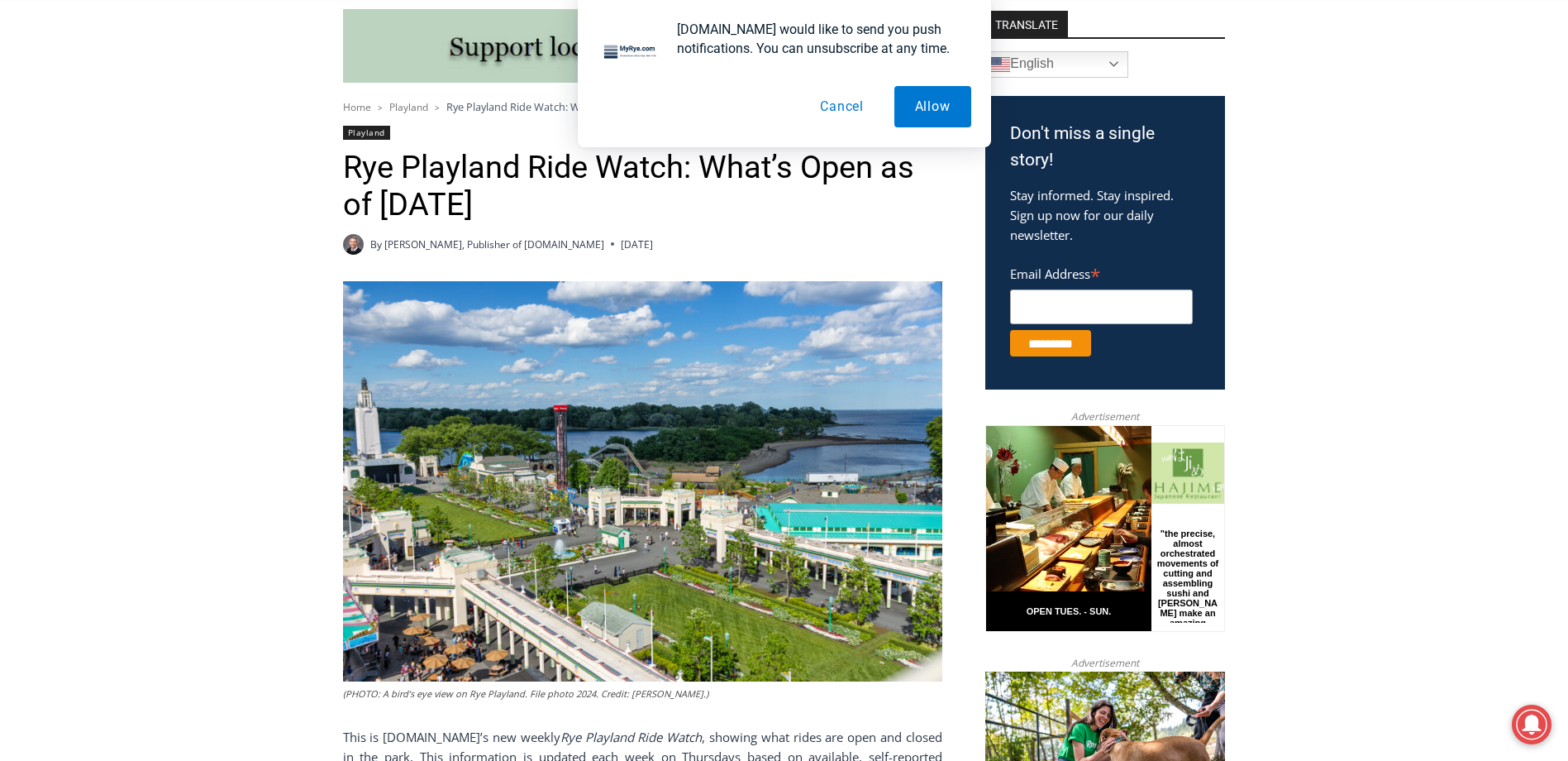
scroll to position [466, 0]
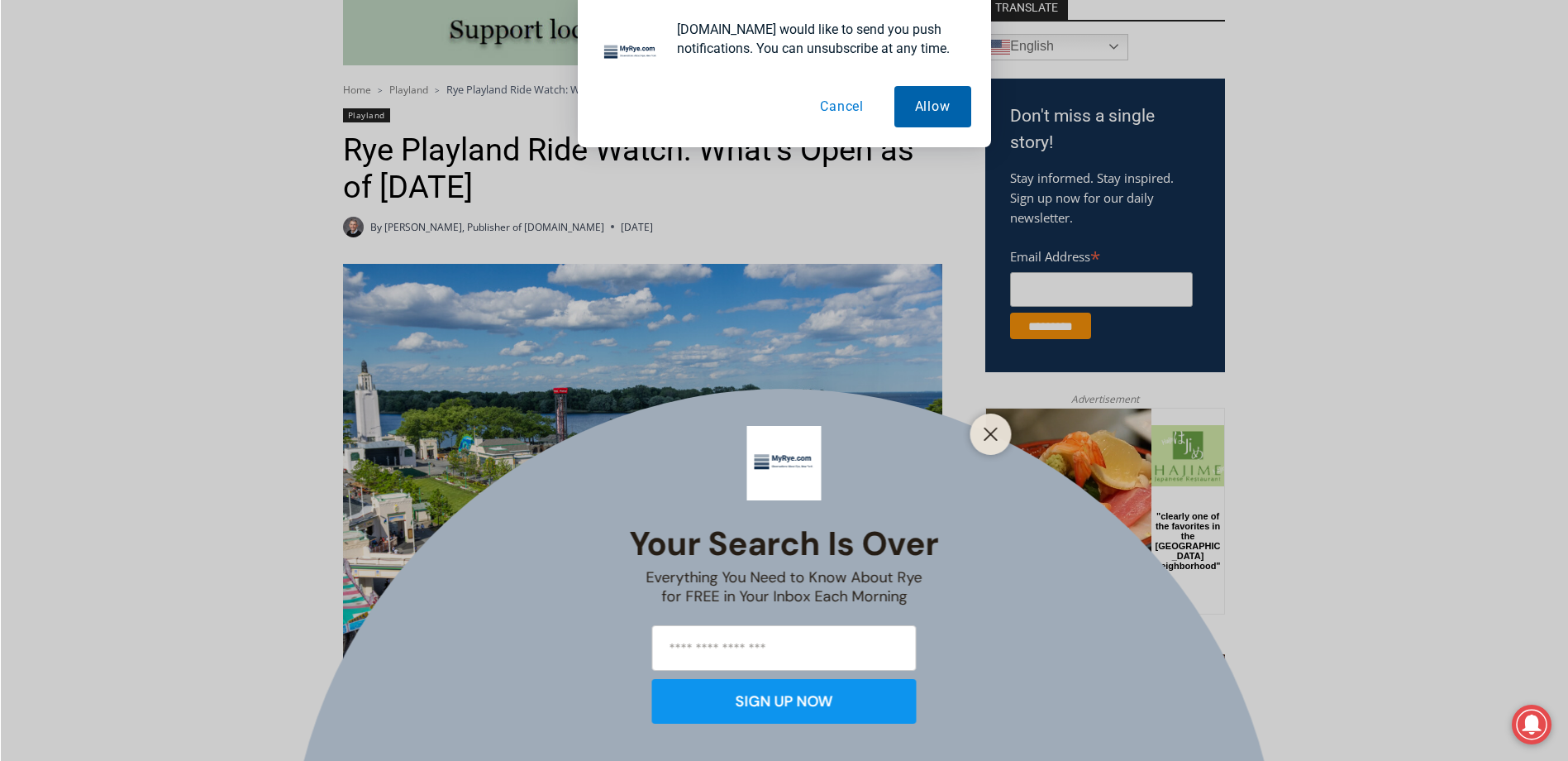
click at [925, 98] on button "Allow" at bounding box center [932, 107] width 77 height 42
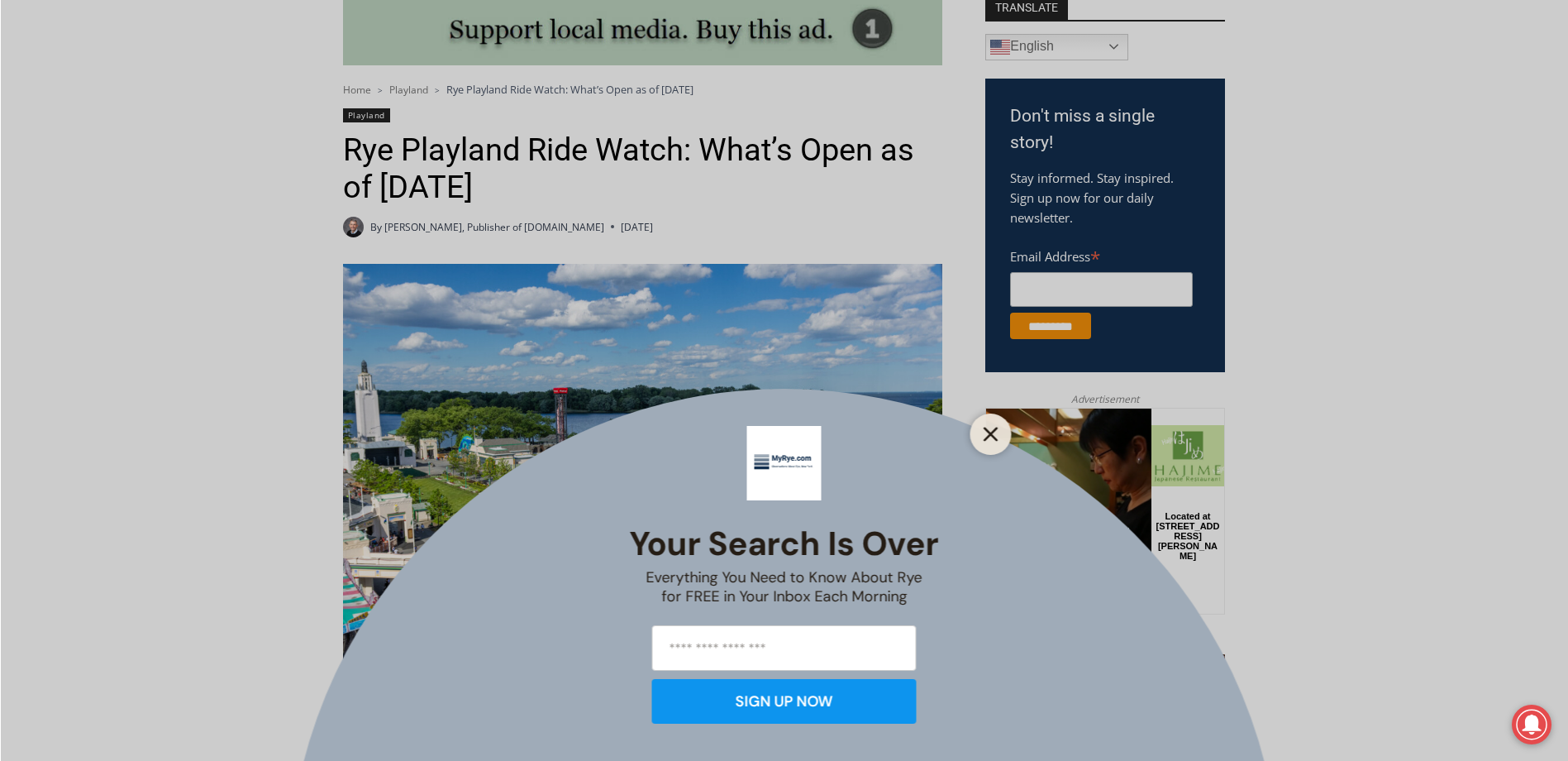
click at [984, 424] on button "Close" at bounding box center [991, 434] width 23 height 23
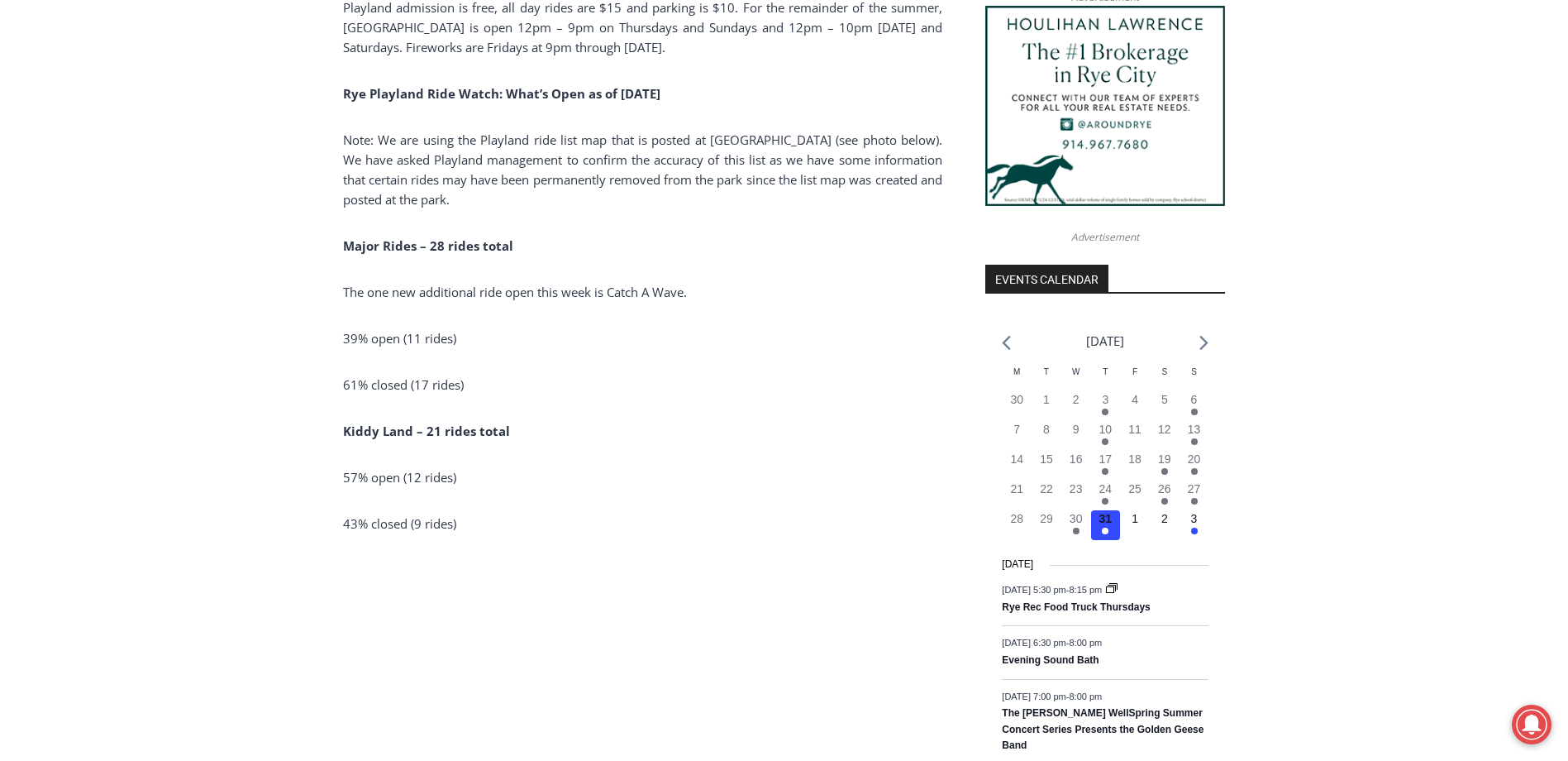
scroll to position [1530, 0]
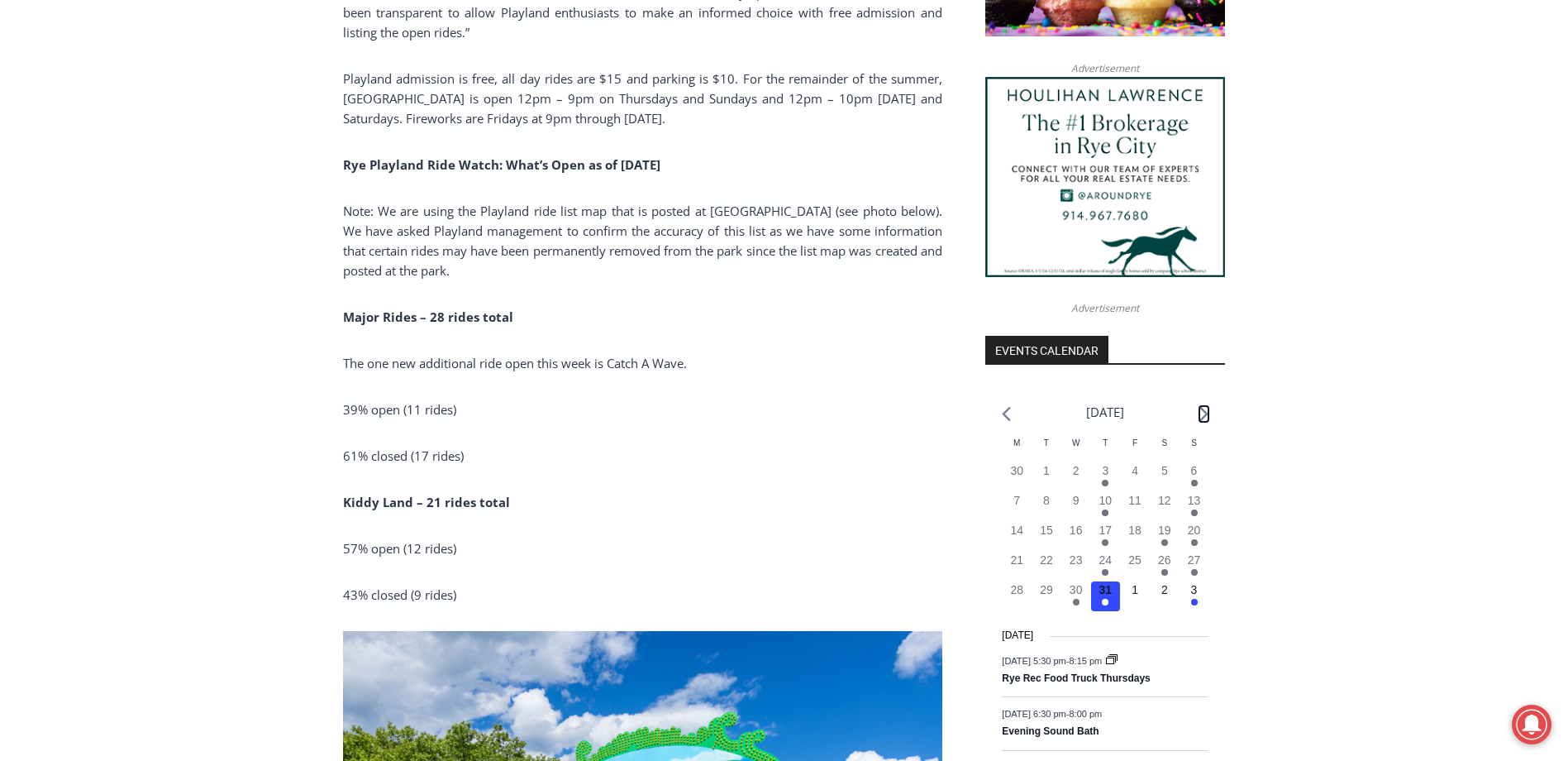
click at [1208, 406] on icon "Next month" at bounding box center [1204, 414] width 9 height 16
click at [1200, 406] on icon "Next month" at bounding box center [1204, 414] width 9 height 16
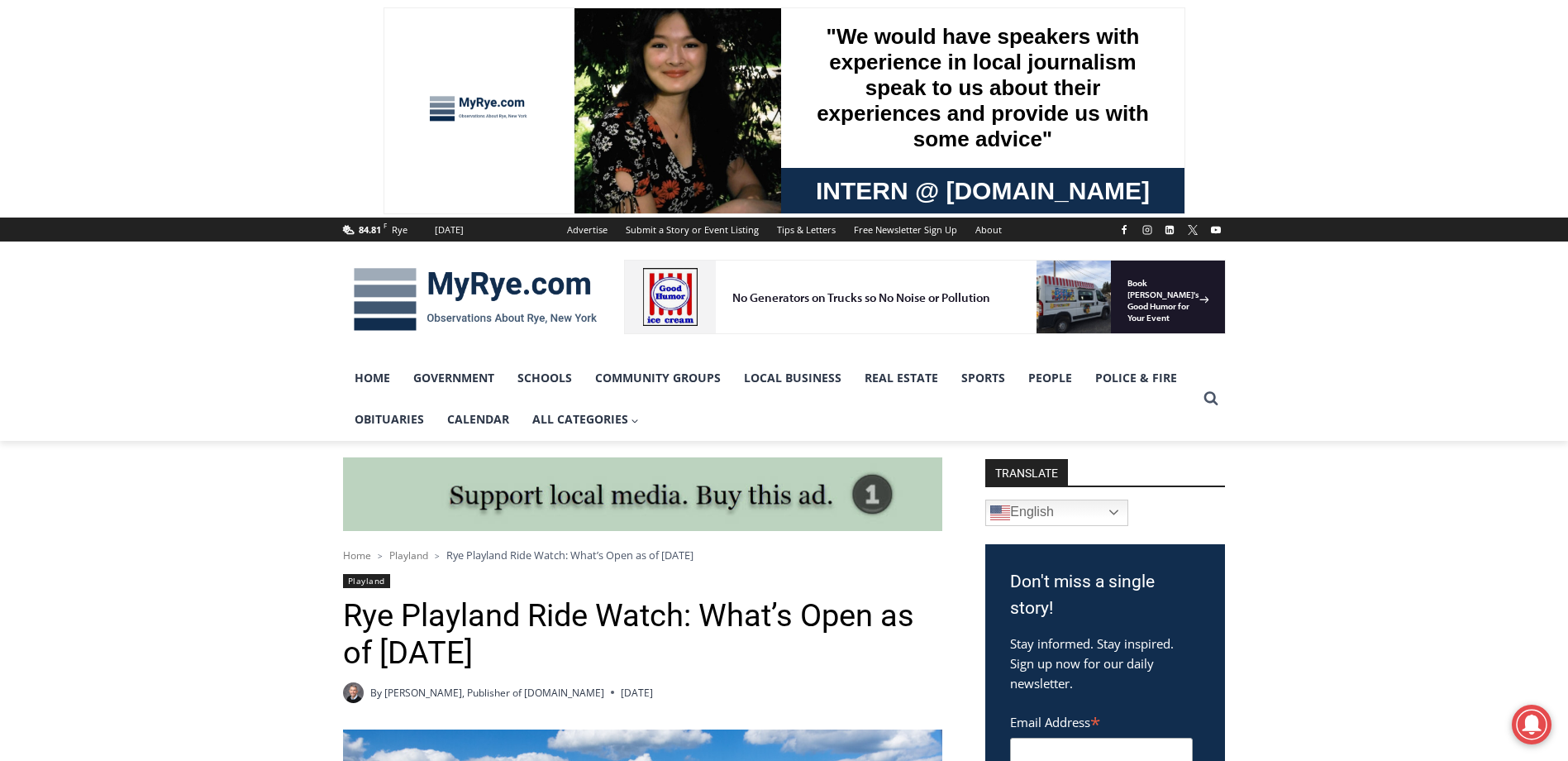
scroll to position [0, 0]
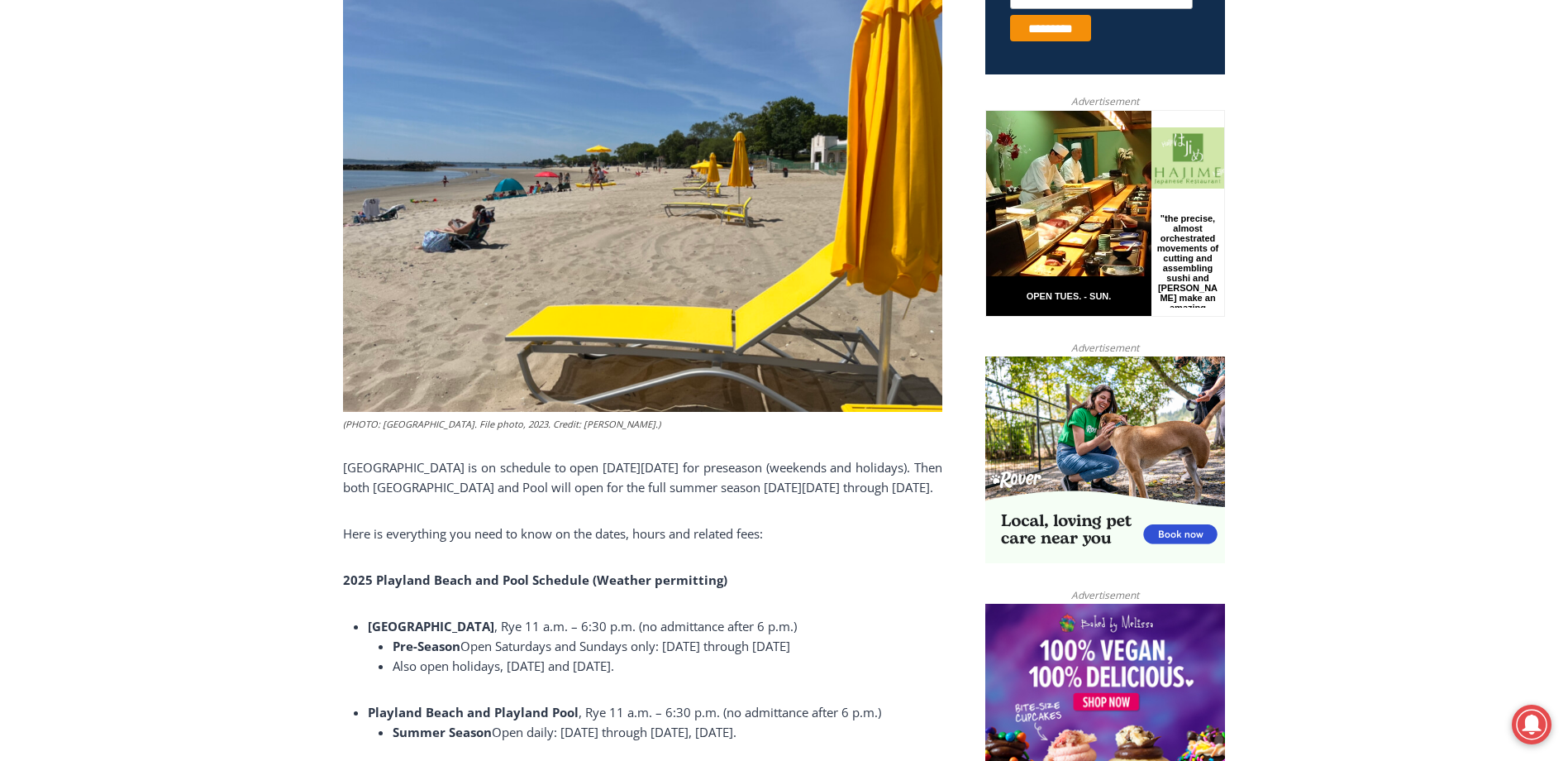
scroll to position [910, 0]
